Goal: Task Accomplishment & Management: Complete application form

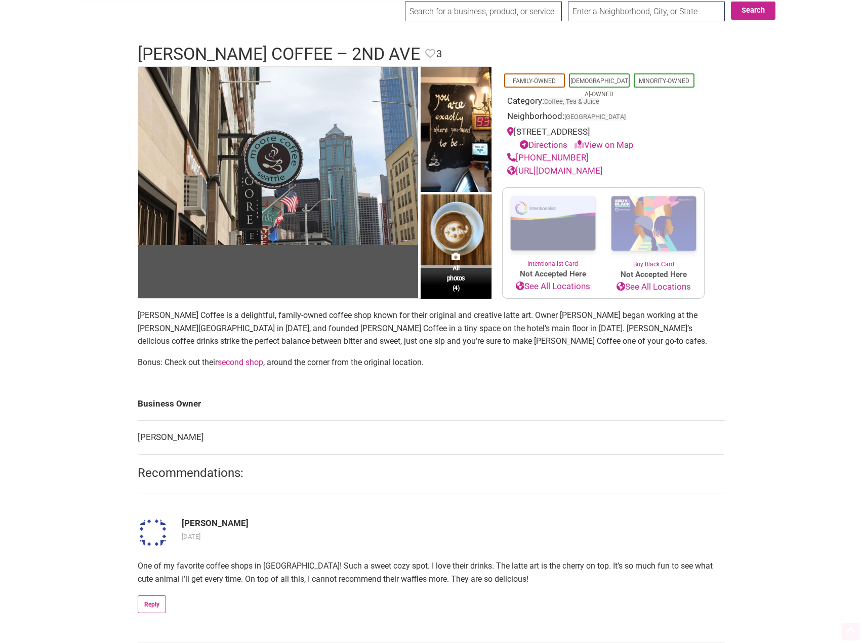
scroll to position [152, 0]
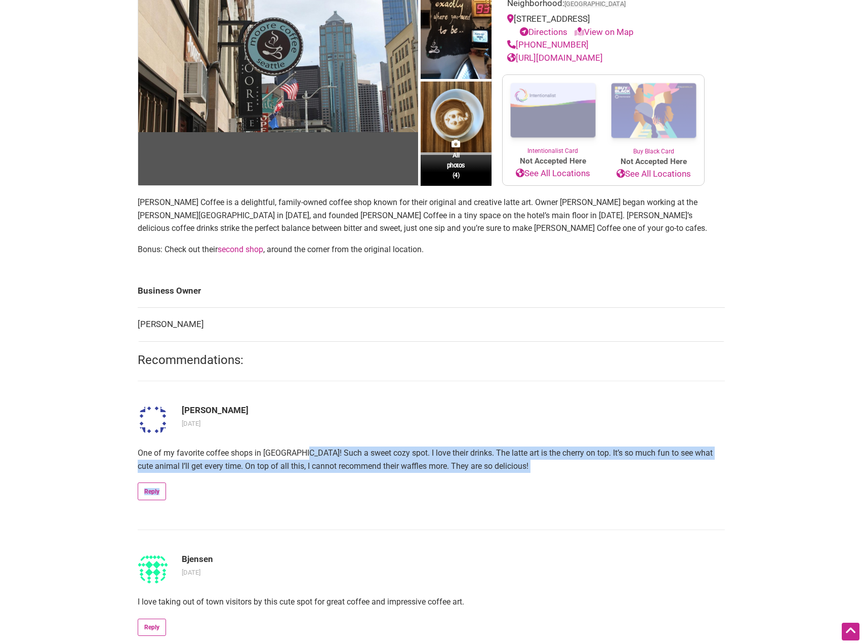
drag, startPoint x: 299, startPoint y: 452, endPoint x: 317, endPoint y: 475, distance: 30.3
click at [317, 475] on article "Vivian Teng 4 years ago One of my favorite coffee shops in Seattle! Such a swee…" at bounding box center [431, 455] width 587 height 149
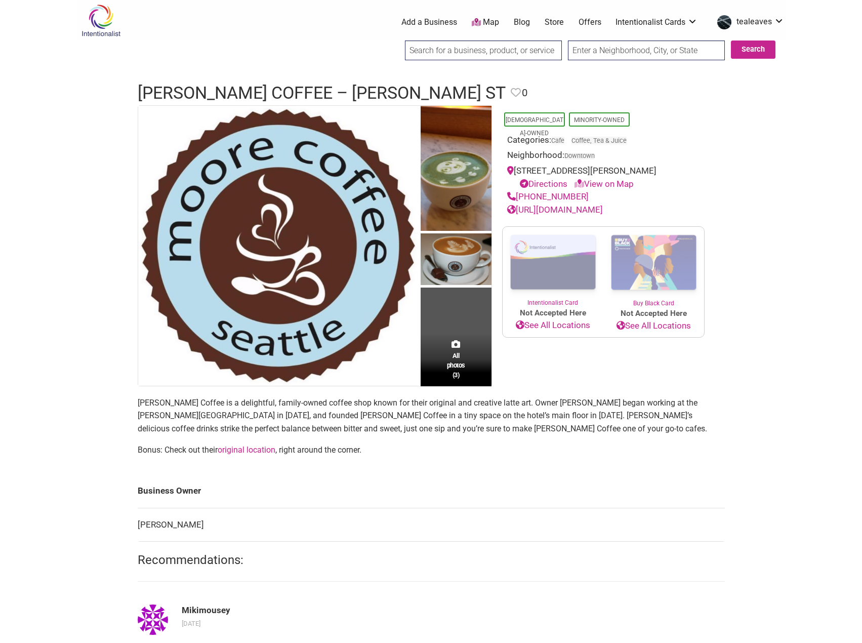
click at [98, 22] on img at bounding box center [101, 20] width 48 height 33
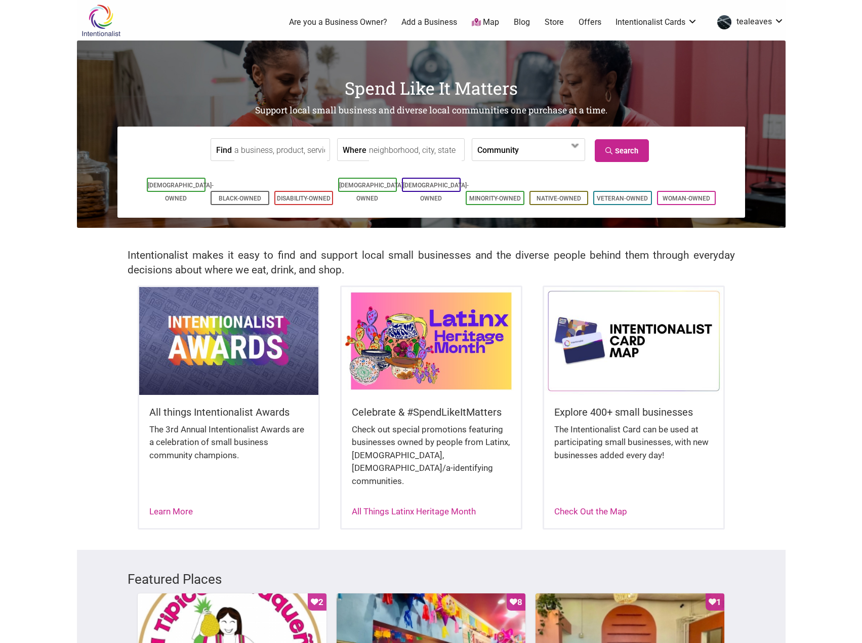
scroll to position [51, 0]
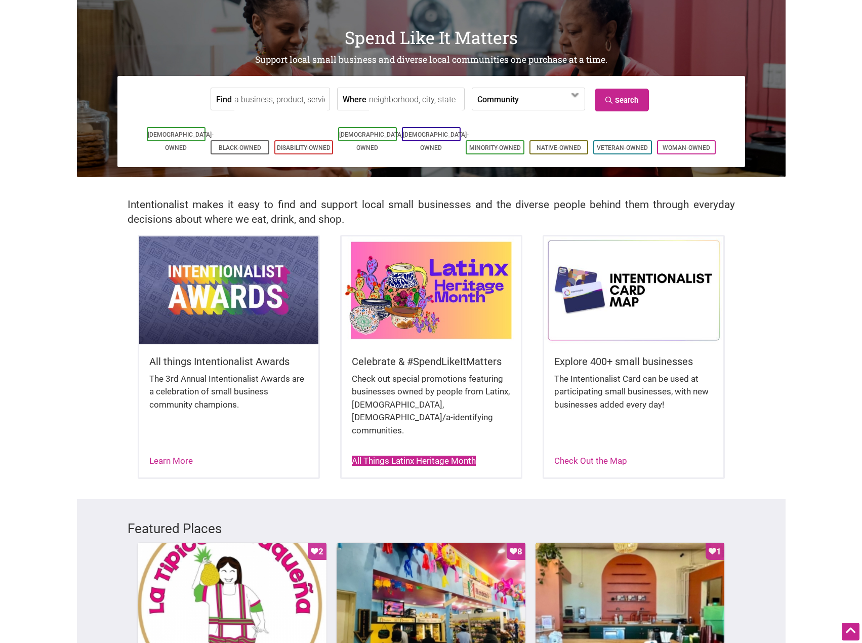
click at [384, 456] on link "All Things Latinx Heritage Month" at bounding box center [414, 461] width 124 height 10
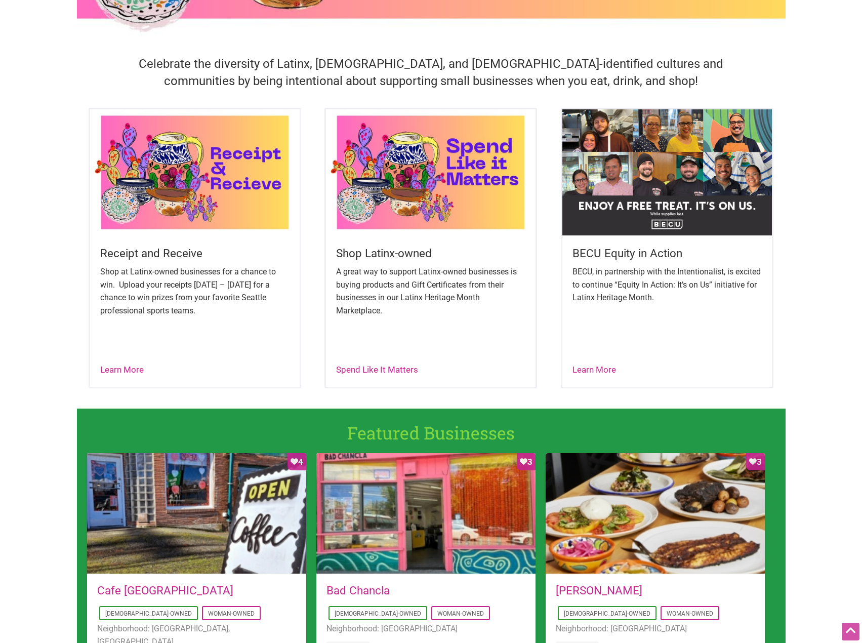
scroll to position [304, 0]
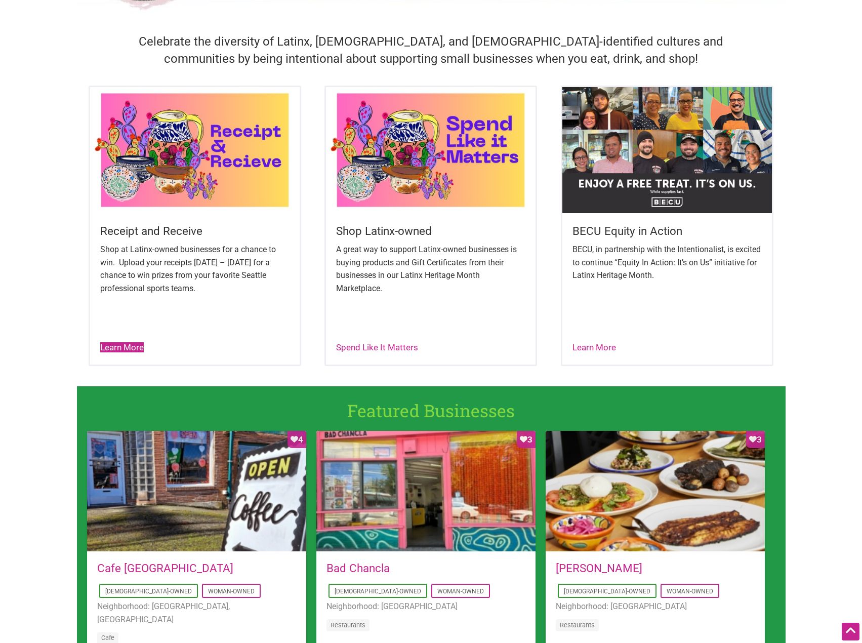
drag, startPoint x: 116, startPoint y: 347, endPoint x: 409, endPoint y: 322, distance: 293.6
click at [116, 347] on link "Learn More" at bounding box center [122, 347] width 44 height 10
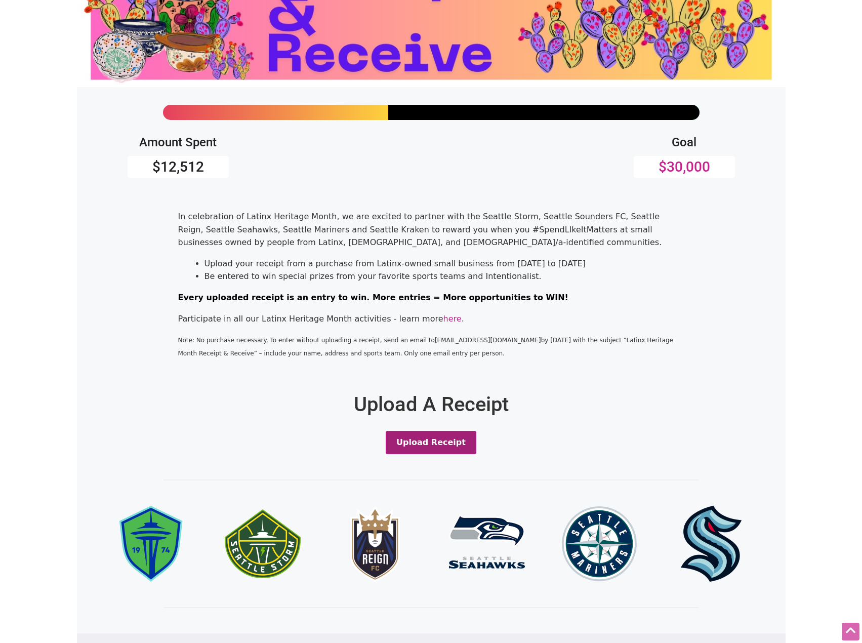
drag, startPoint x: 440, startPoint y: 442, endPoint x: 450, endPoint y: 432, distance: 14.3
click at [440, 442] on button "Upload Receipt" at bounding box center [431, 442] width 91 height 23
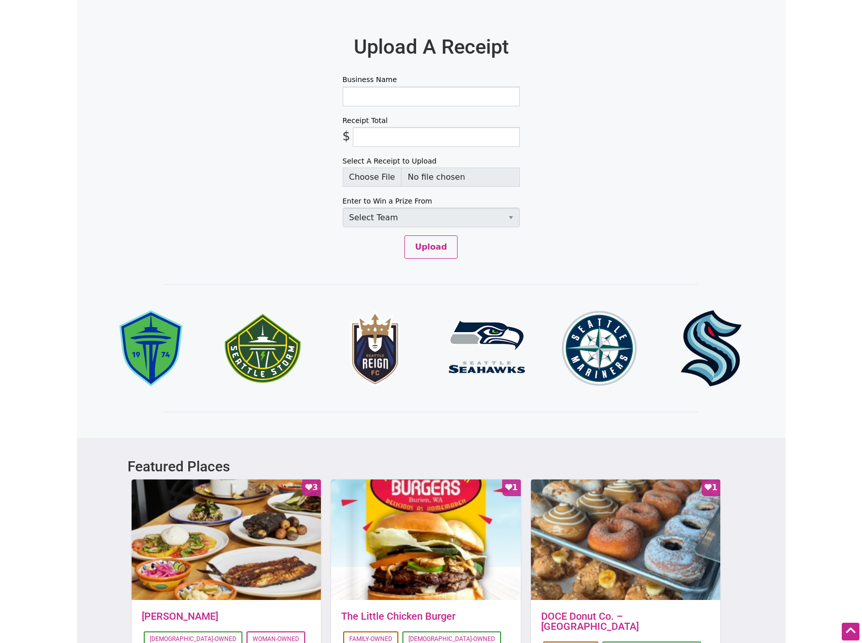
scroll to position [468, 0]
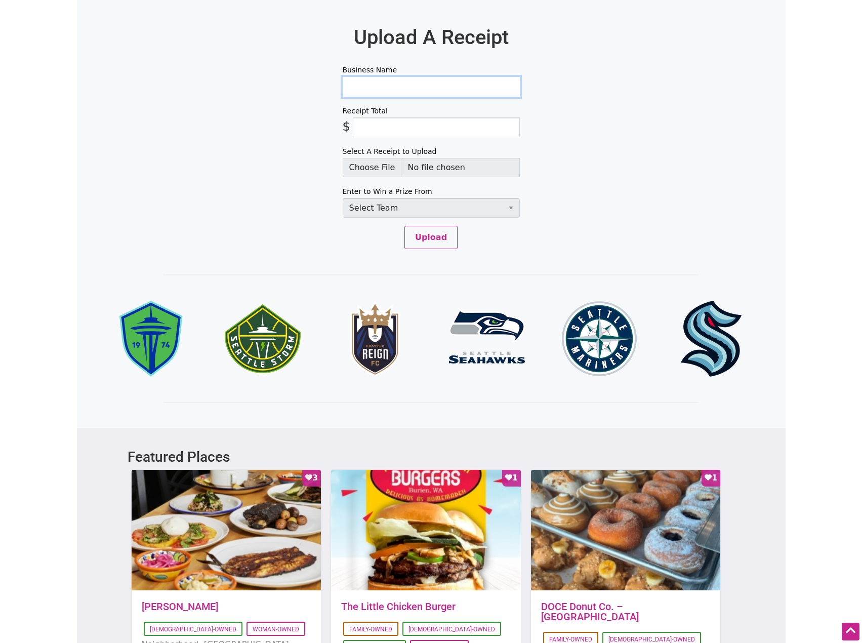
click at [415, 87] on input "Business Name" at bounding box center [431, 87] width 177 height 20
type input "Moore Coffee"
type input "5.74"
click at [437, 213] on select "Select Team Seattle Sounders FC Seattle Storm Seattle Reign Seattle Seahawks Se…" at bounding box center [431, 208] width 177 height 20
select select "SeattleKraken"
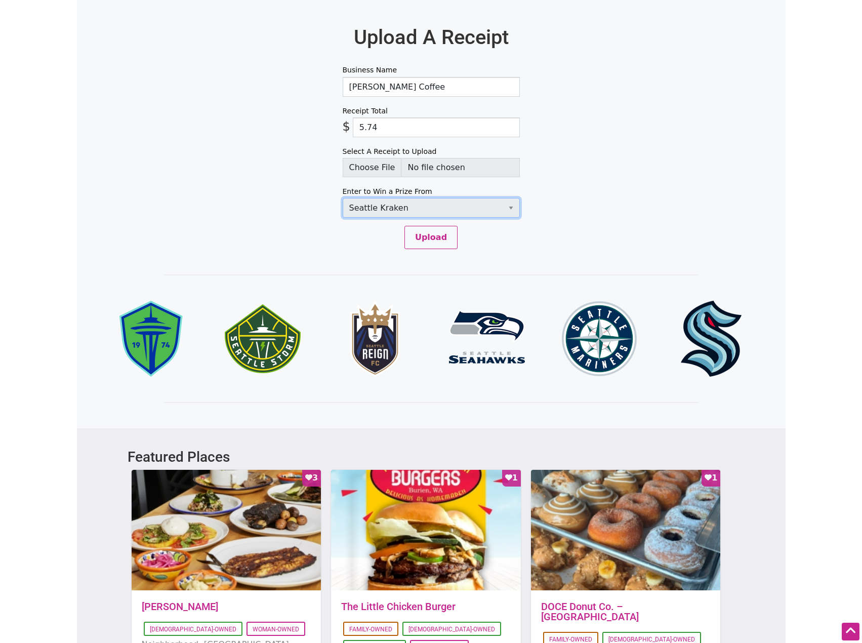
click at [343, 198] on select "Select Team Seattle Sounders FC Seattle Storm Seattle Reign Seattle Seahawks Se…" at bounding box center [431, 208] width 177 height 20
click at [386, 173] on input "Select A Receipt to Upload" at bounding box center [431, 167] width 177 height 19
type input "C:\fakepath\MOORE COFFEE wan Angela.png"
click at [442, 234] on button "Upload" at bounding box center [430, 237] width 53 height 23
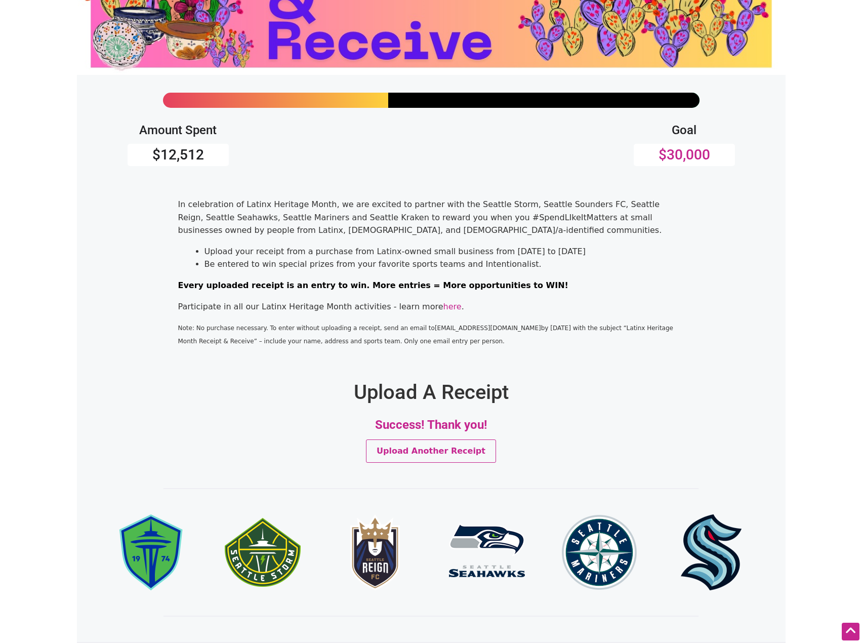
scroll to position [0, 0]
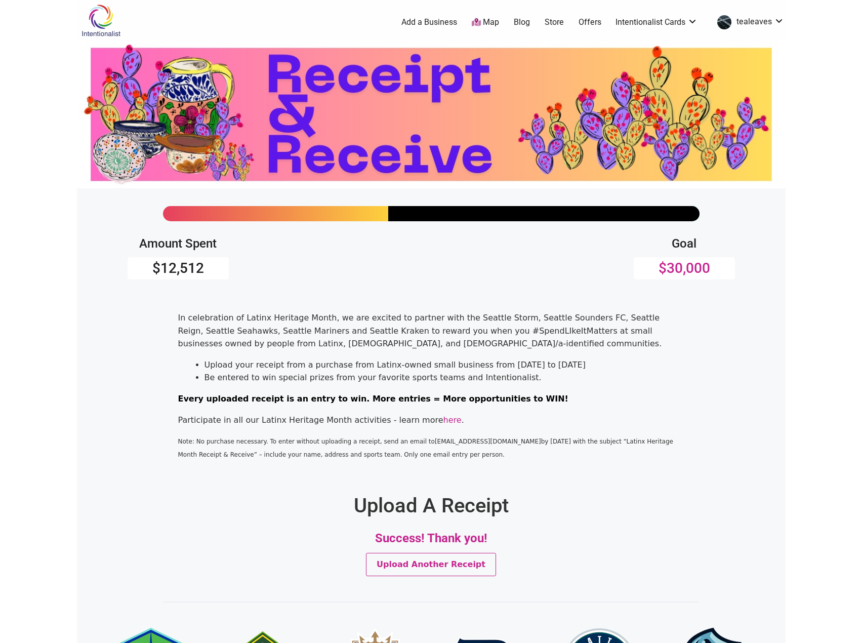
click at [86, 17] on img at bounding box center [101, 20] width 48 height 33
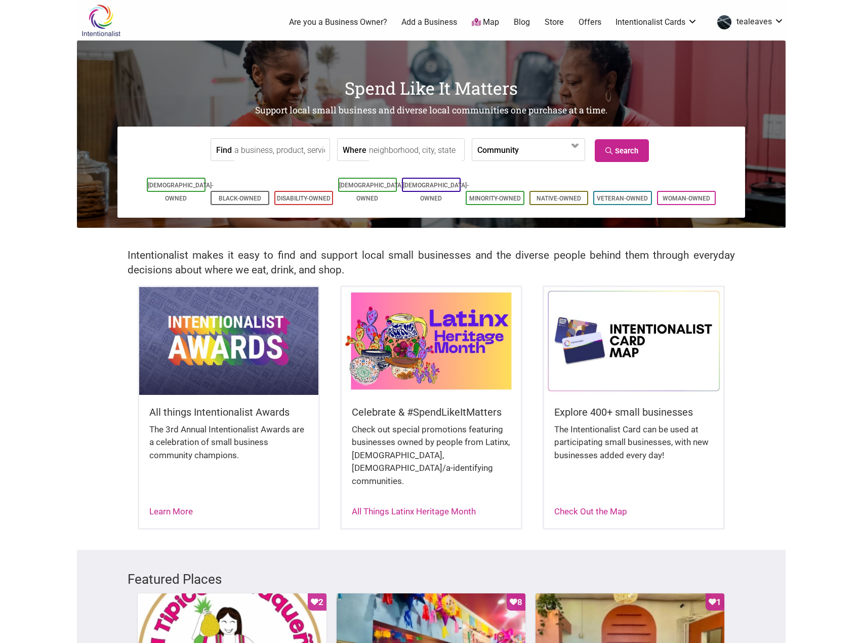
click at [116, 20] on img at bounding box center [101, 20] width 48 height 33
